Goal: Information Seeking & Learning: Learn about a topic

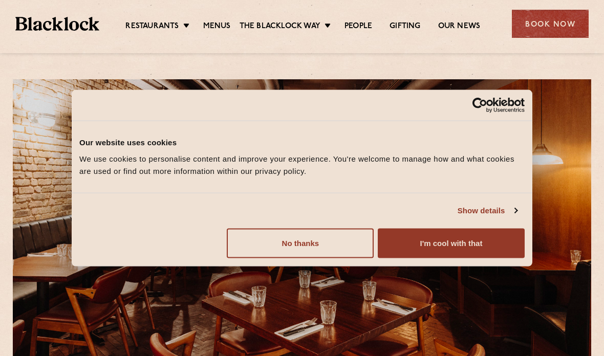
click at [489, 245] on button "I'm cool with that" at bounding box center [451, 243] width 147 height 30
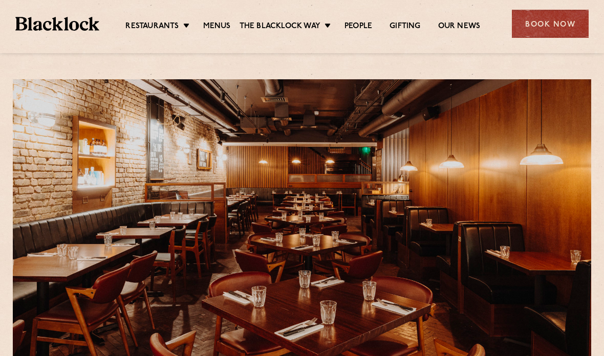
click at [221, 29] on link "Menus" at bounding box center [217, 27] width 28 height 10
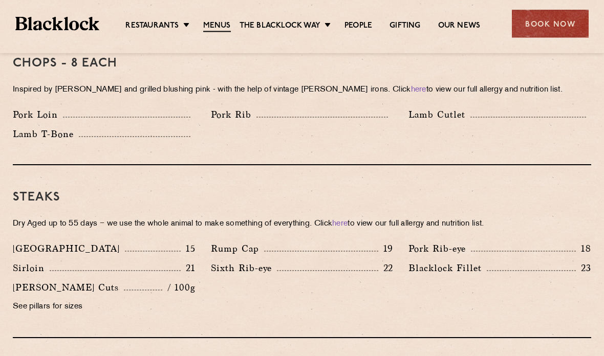
scroll to position [842, 0]
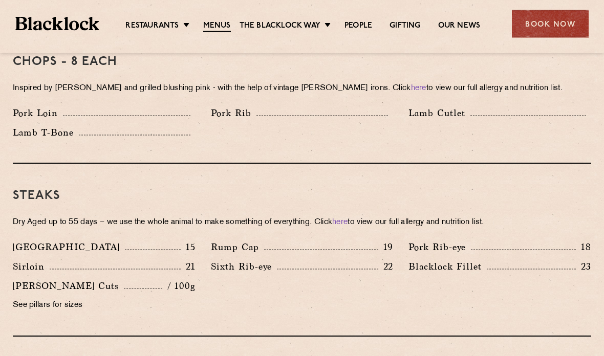
click at [59, 299] on p "See pillars for sizes" at bounding box center [104, 306] width 183 height 14
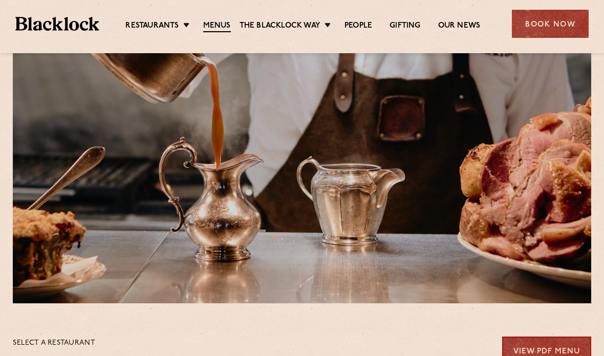
scroll to position [0, 0]
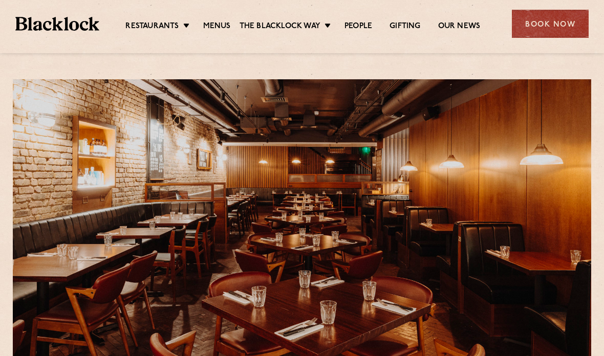
click at [217, 30] on link "Menus" at bounding box center [217, 27] width 28 height 10
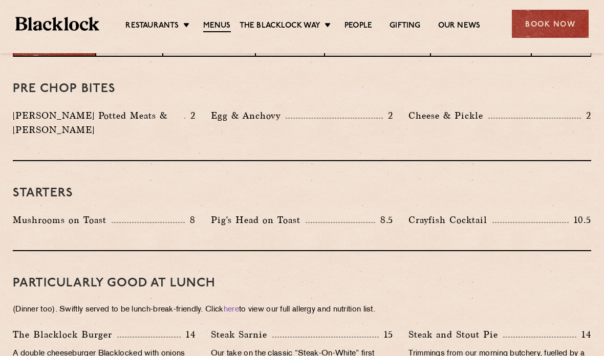
scroll to position [451, 0]
